Goal: Information Seeking & Learning: Learn about a topic

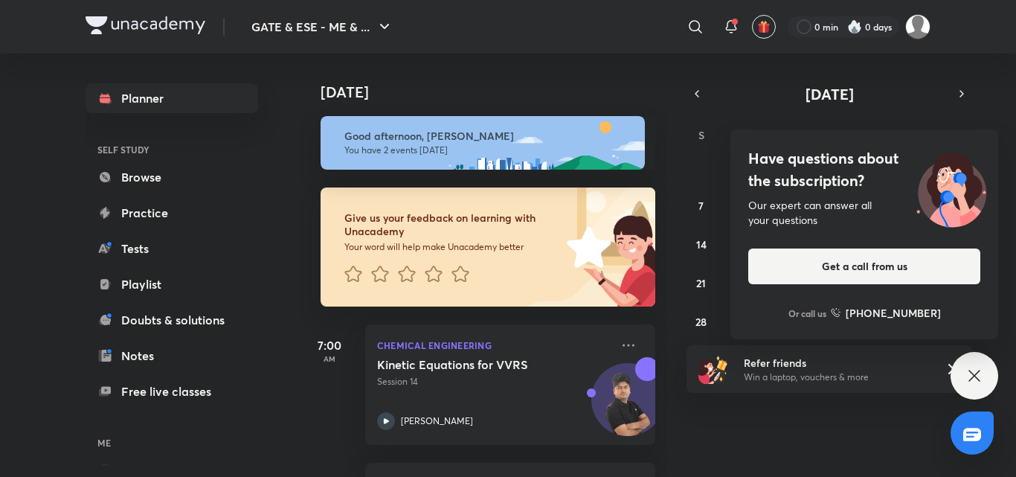
click at [967, 366] on div "Have questions about the subscription? Our expert can answer all your questions…" at bounding box center [974, 376] width 48 height 48
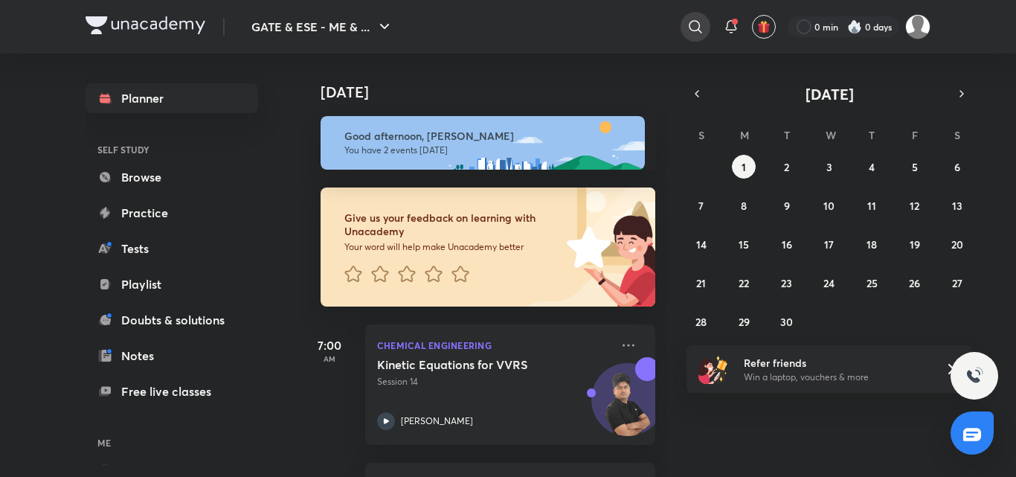
click at [693, 26] on icon at bounding box center [695, 27] width 18 height 18
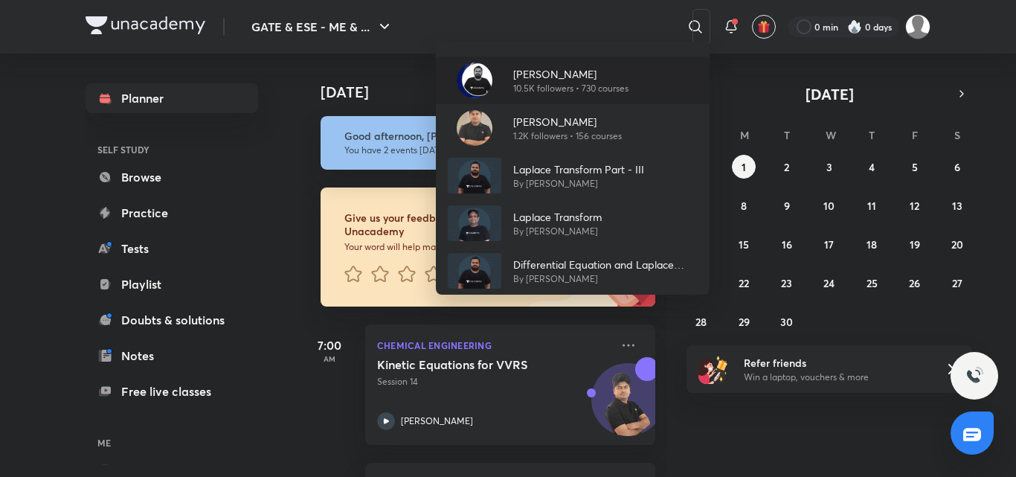
click at [562, 77] on p "[PERSON_NAME]" at bounding box center [570, 74] width 115 height 16
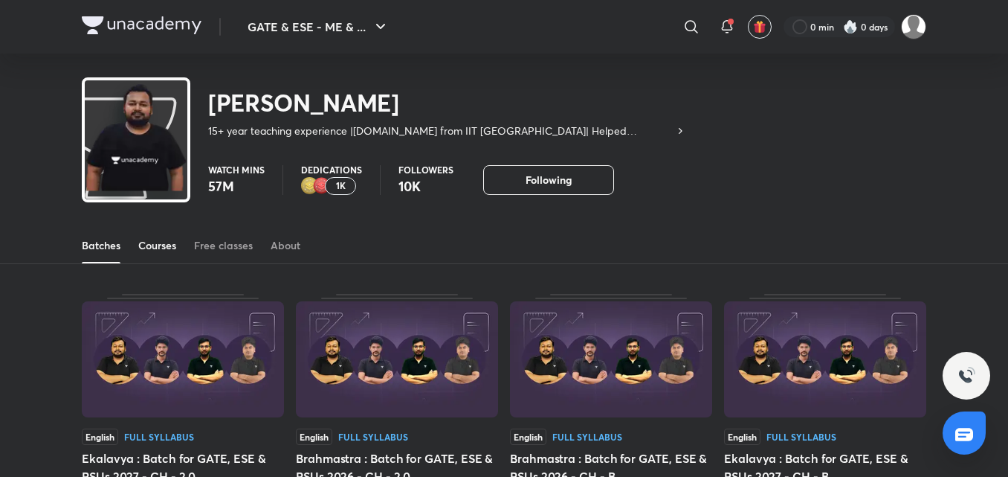
click at [157, 251] on div "Courses" at bounding box center [157, 245] width 38 height 15
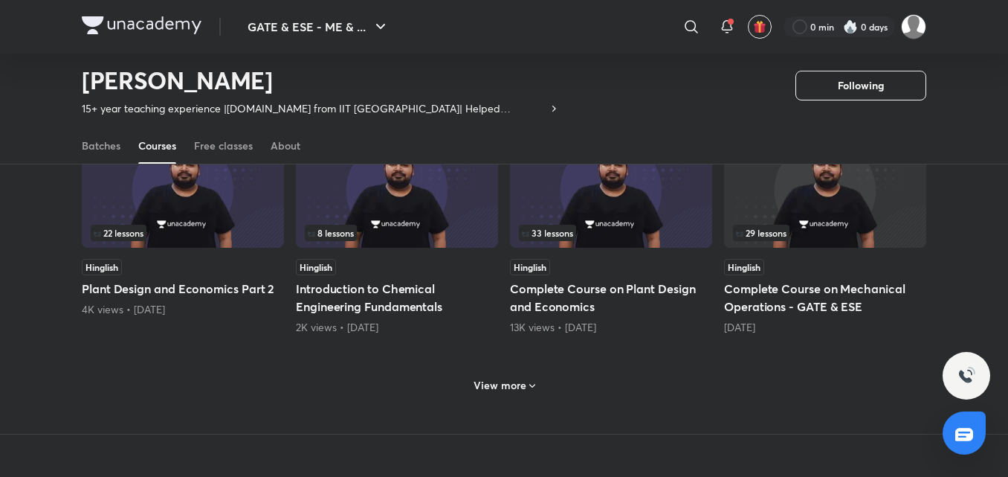
scroll to position [720, 0]
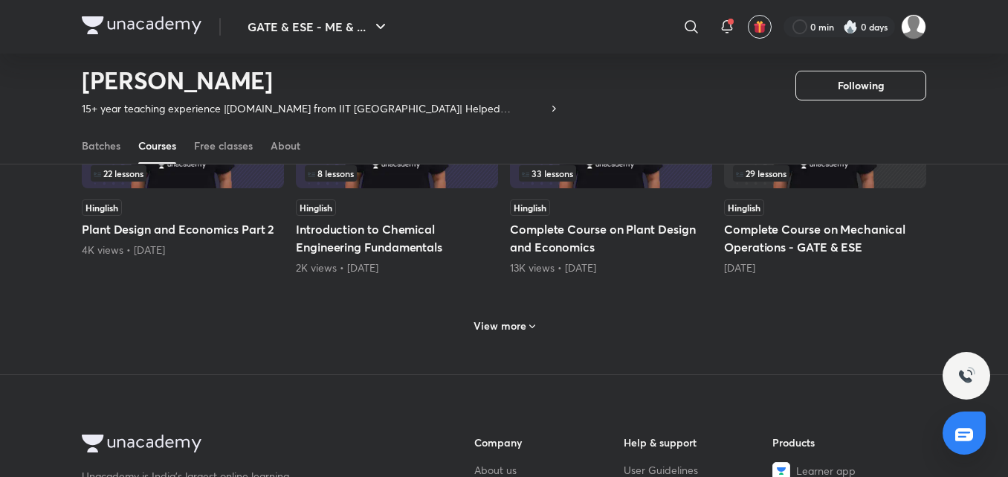
click at [515, 324] on h6 "View more" at bounding box center [500, 325] width 53 height 15
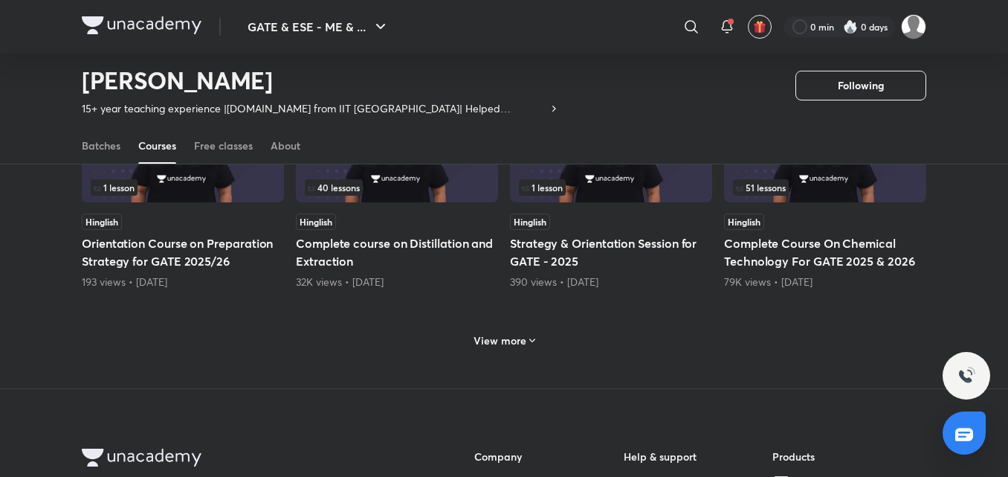
scroll to position [1404, 0]
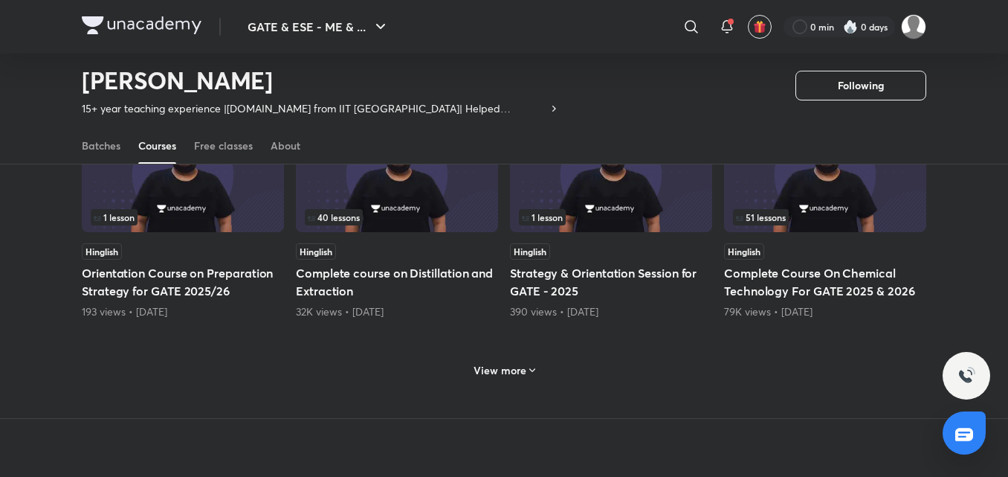
click at [505, 369] on h6 "View more" at bounding box center [500, 370] width 53 height 15
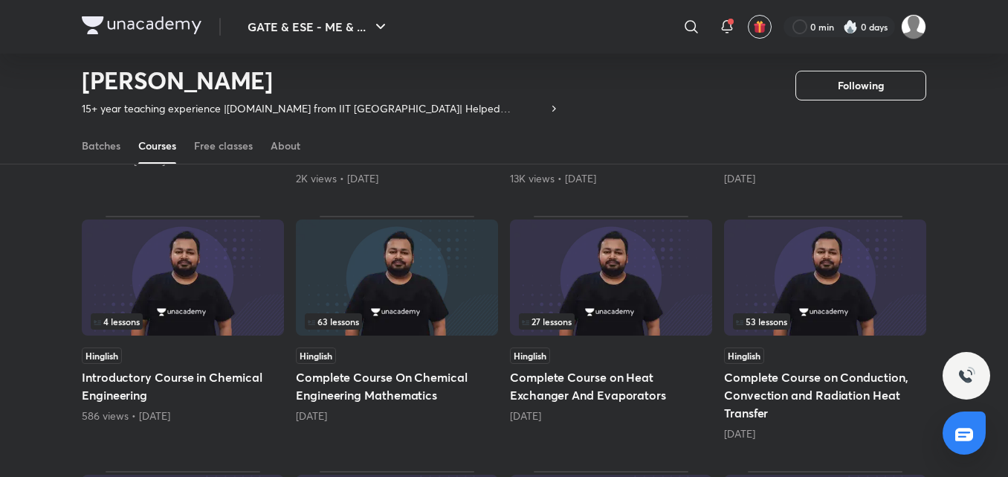
scroll to position [839, 0]
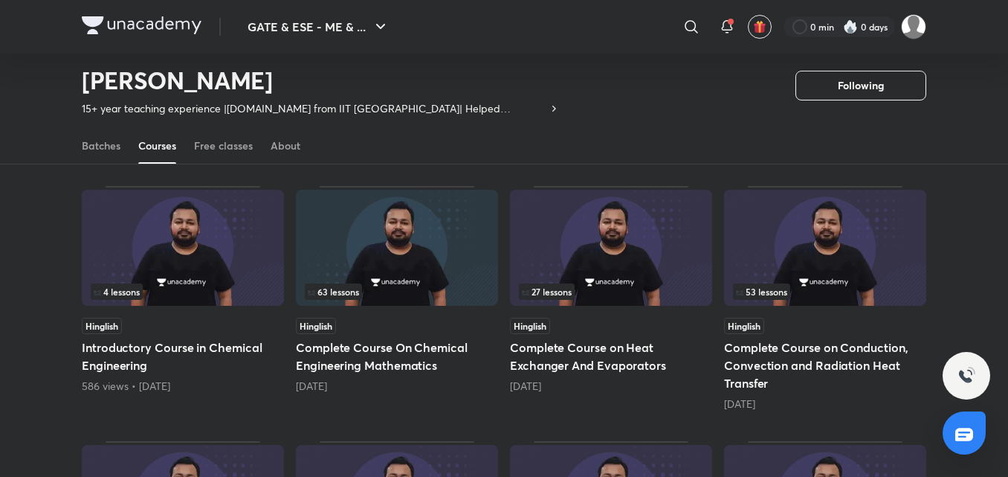
click at [367, 239] on img at bounding box center [397, 248] width 202 height 116
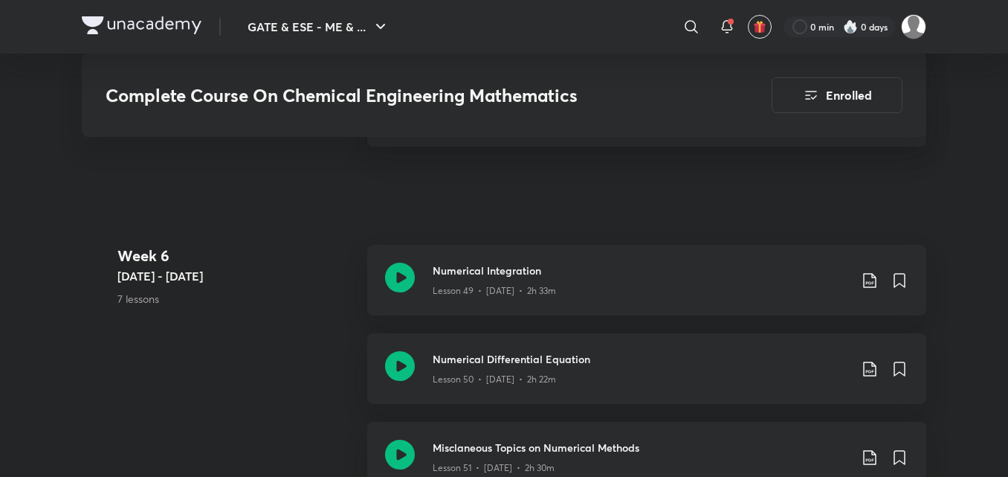
scroll to position [5503, 0]
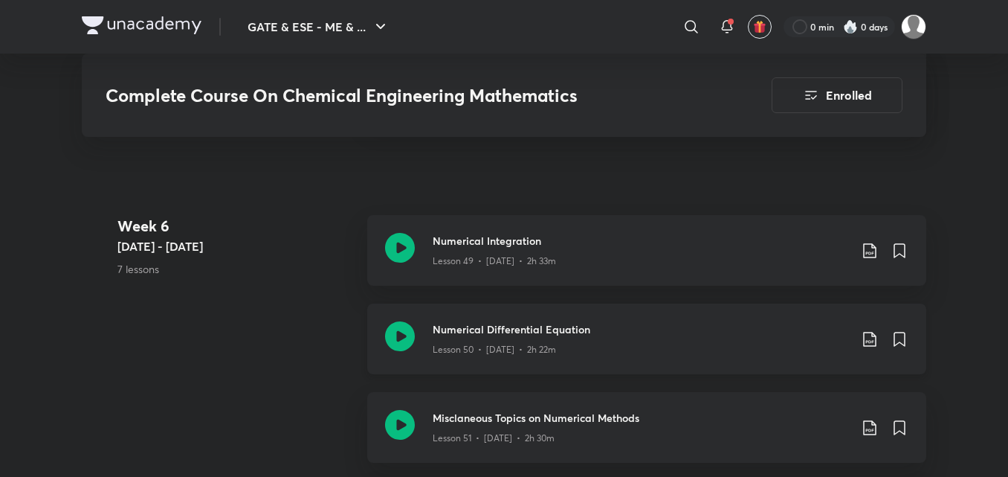
click at [870, 338] on icon at bounding box center [870, 339] width 18 height 18
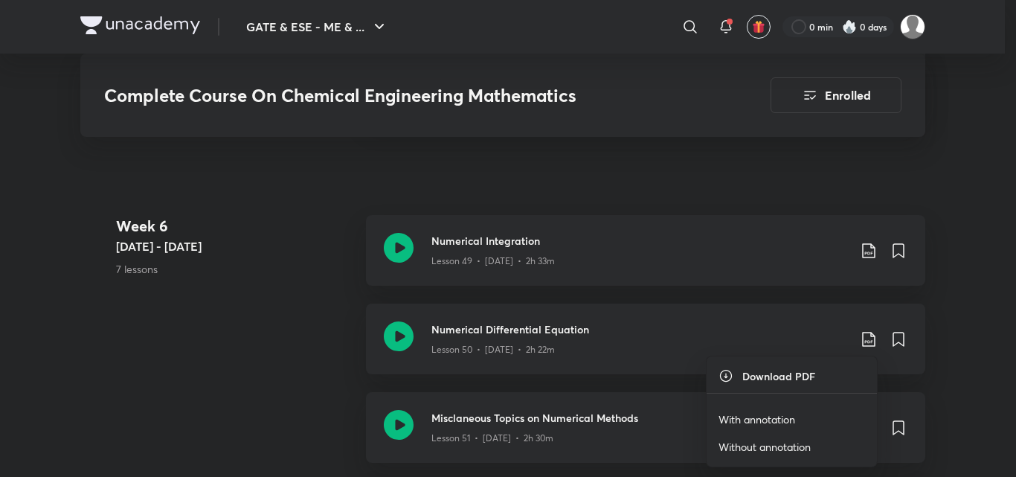
click at [756, 416] on p "With annotation" at bounding box center [756, 419] width 77 height 16
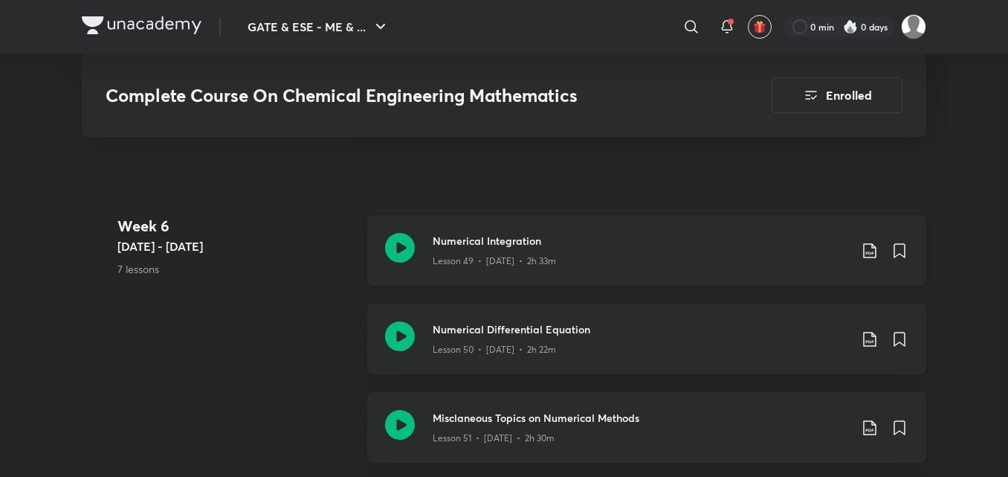
click at [407, 247] on icon at bounding box center [400, 248] width 30 height 30
click at [502, 334] on h3 "Numerical Differential Equation" at bounding box center [641, 329] width 416 height 16
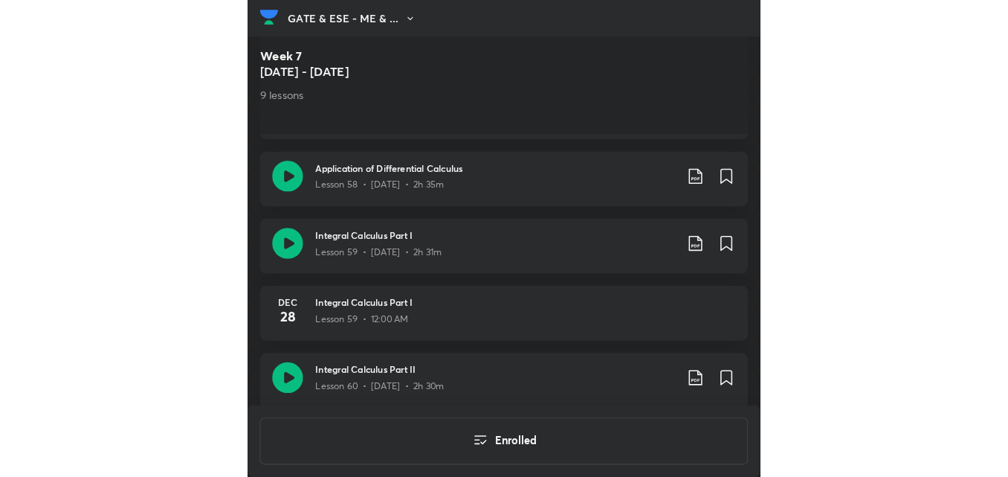
scroll to position [1513, 0]
